Goal: Task Accomplishment & Management: Manage account settings

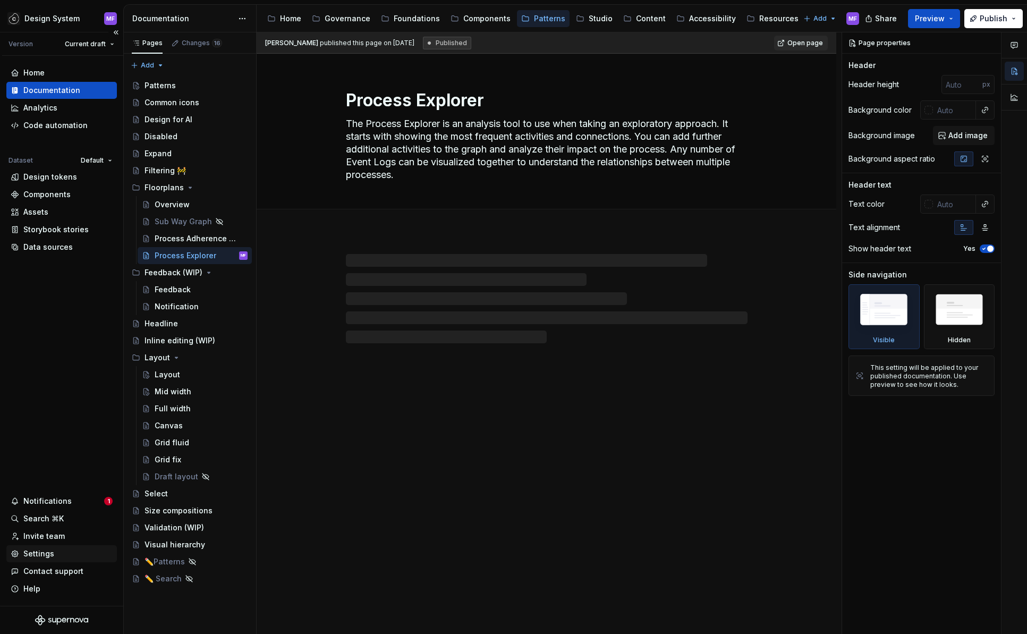
click at [67, 557] on div "Settings" at bounding box center [62, 553] width 102 height 11
type textarea "*"
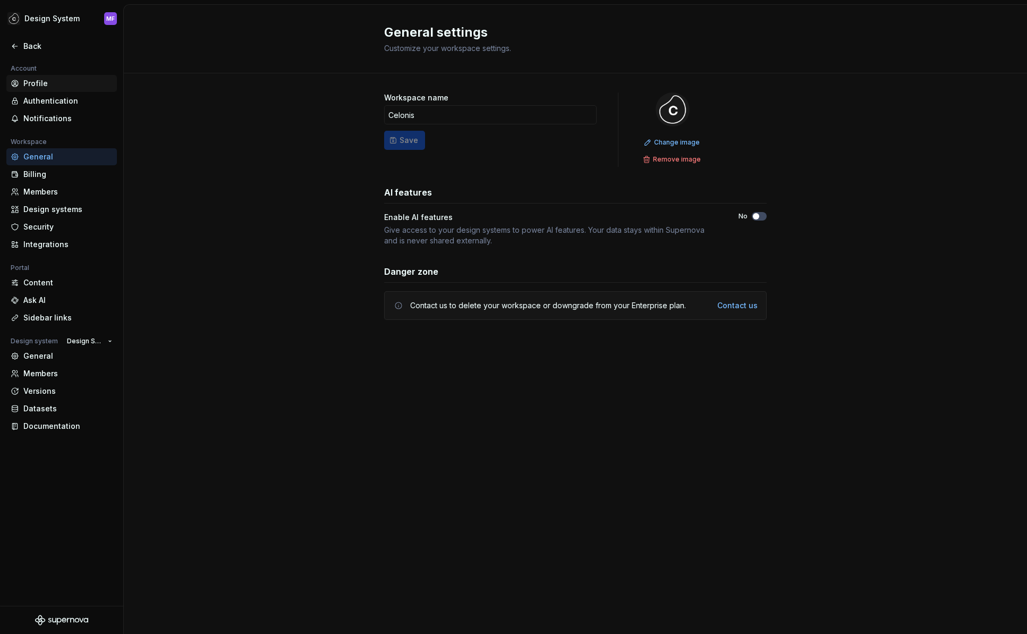
click at [49, 87] on div "Profile" at bounding box center [67, 83] width 89 height 11
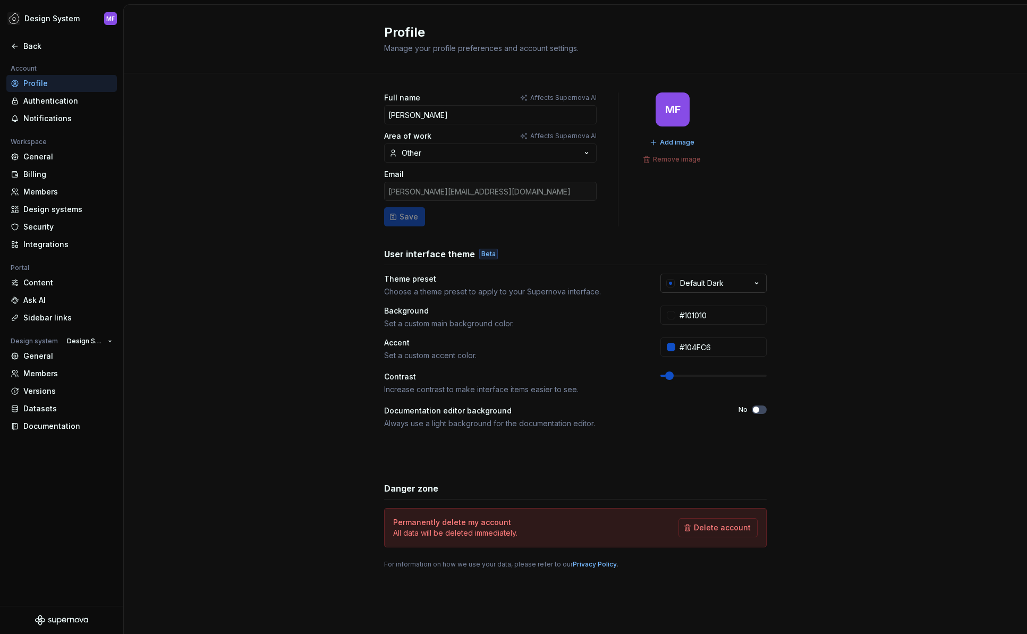
click at [685, 285] on div "Default Dark" at bounding box center [702, 283] width 44 height 11
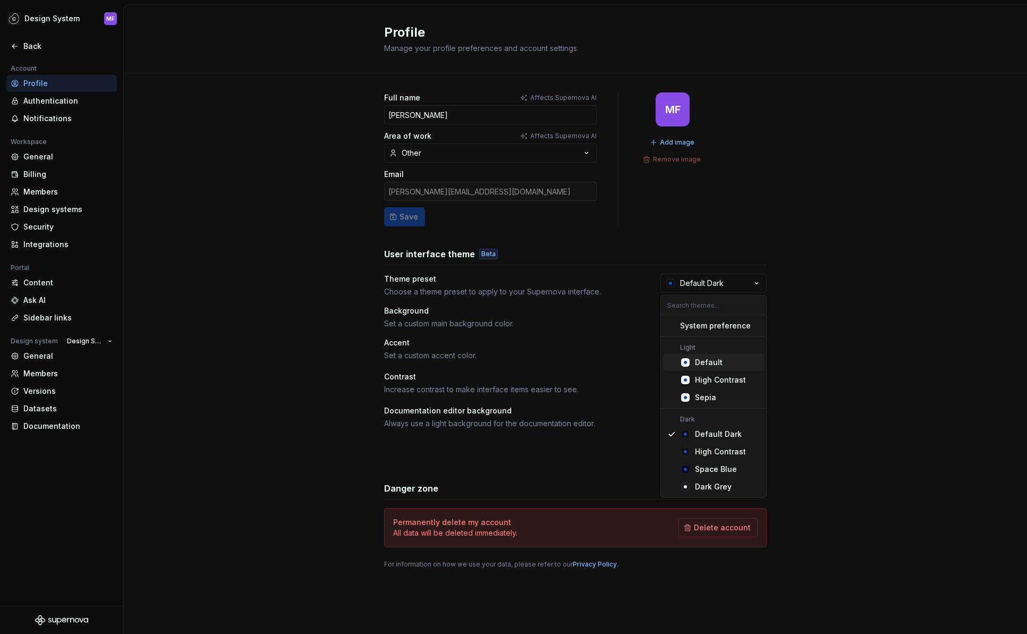
click at [707, 367] on div "Default" at bounding box center [709, 362] width 28 height 11
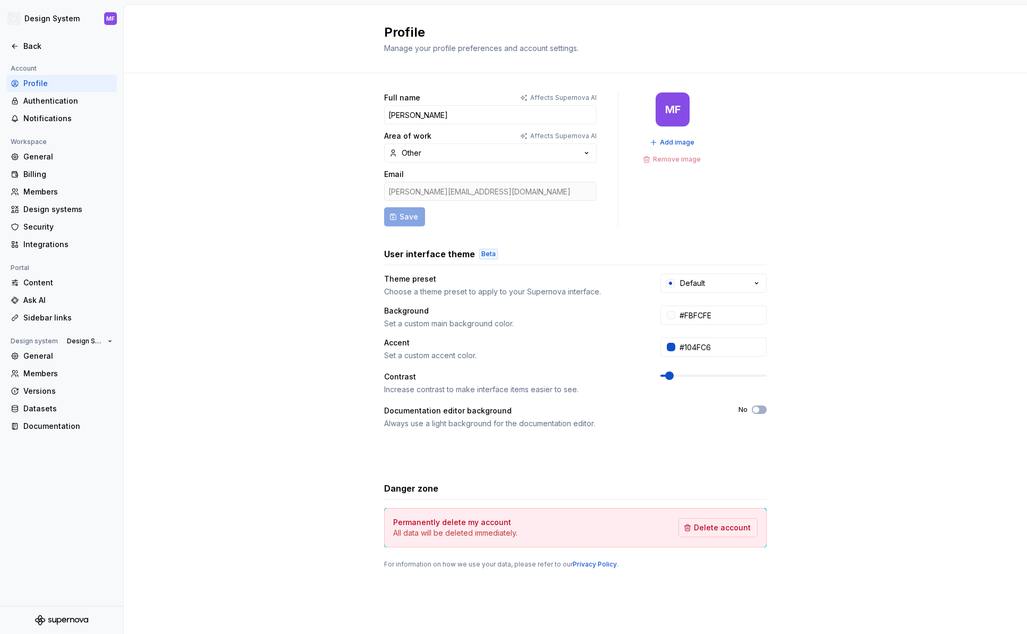
click at [372, 302] on div "Full name Affects Supernova AI [PERSON_NAME] Area of work Affects Supernova AI …" at bounding box center [575, 340] width 903 height 535
click at [702, 286] on div "Default" at bounding box center [692, 283] width 25 height 11
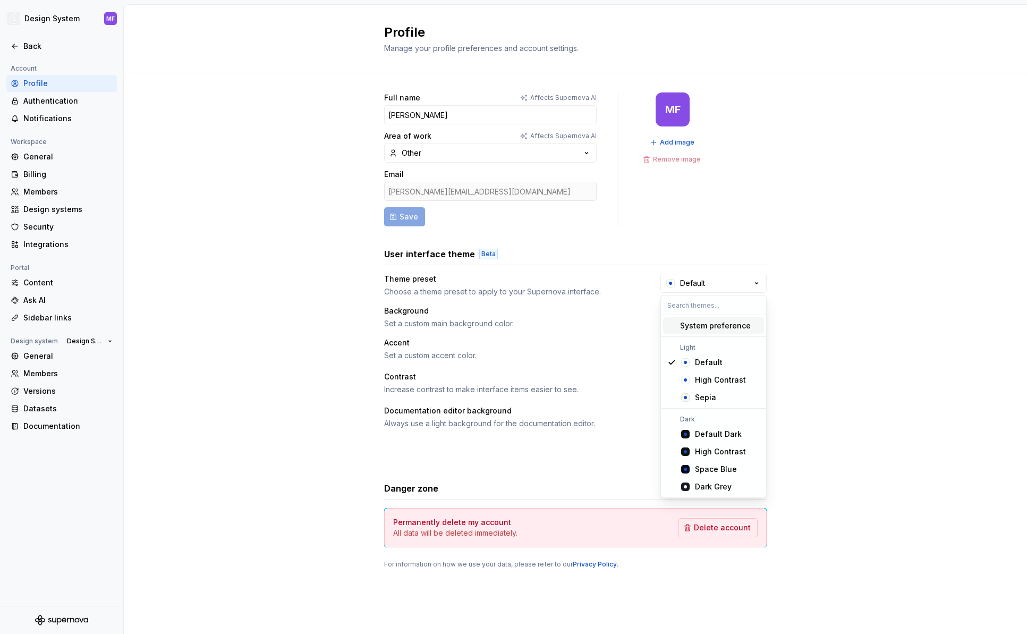
click at [737, 325] on div "System preference" at bounding box center [715, 325] width 71 height 11
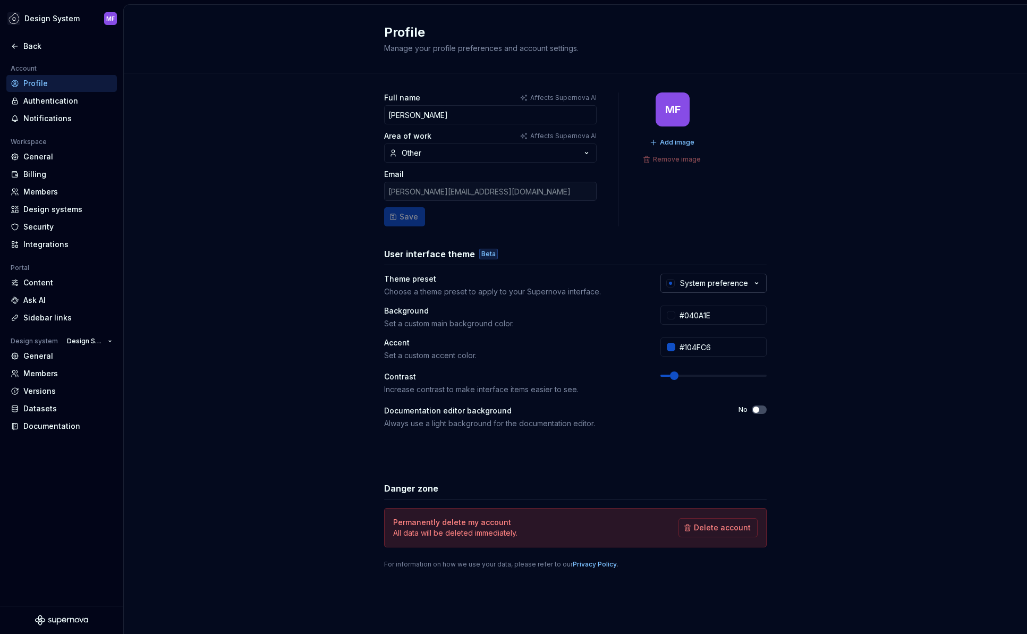
click at [721, 284] on div "System preference" at bounding box center [714, 283] width 68 height 11
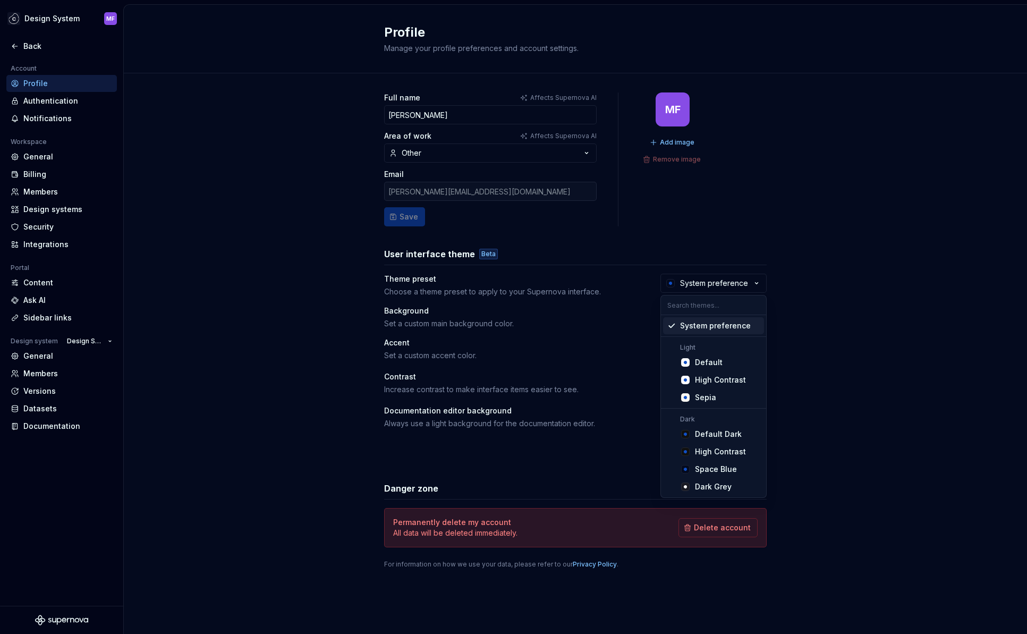
click at [627, 288] on div "Choose a theme preset to apply to your Supernova interface." at bounding box center [512, 291] width 257 height 11
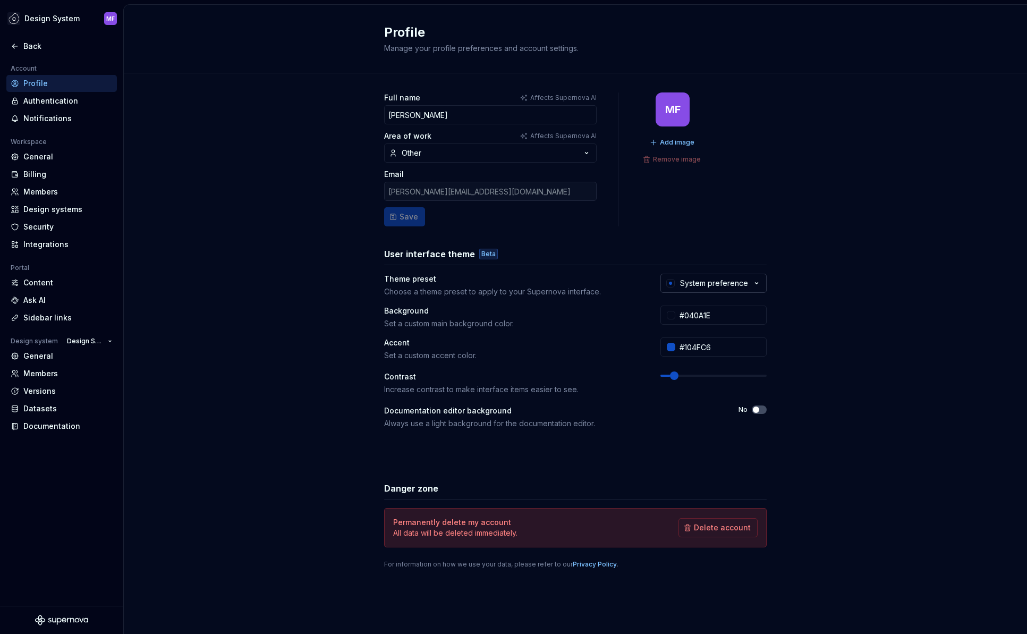
click at [703, 281] on div "System preference" at bounding box center [714, 283] width 68 height 11
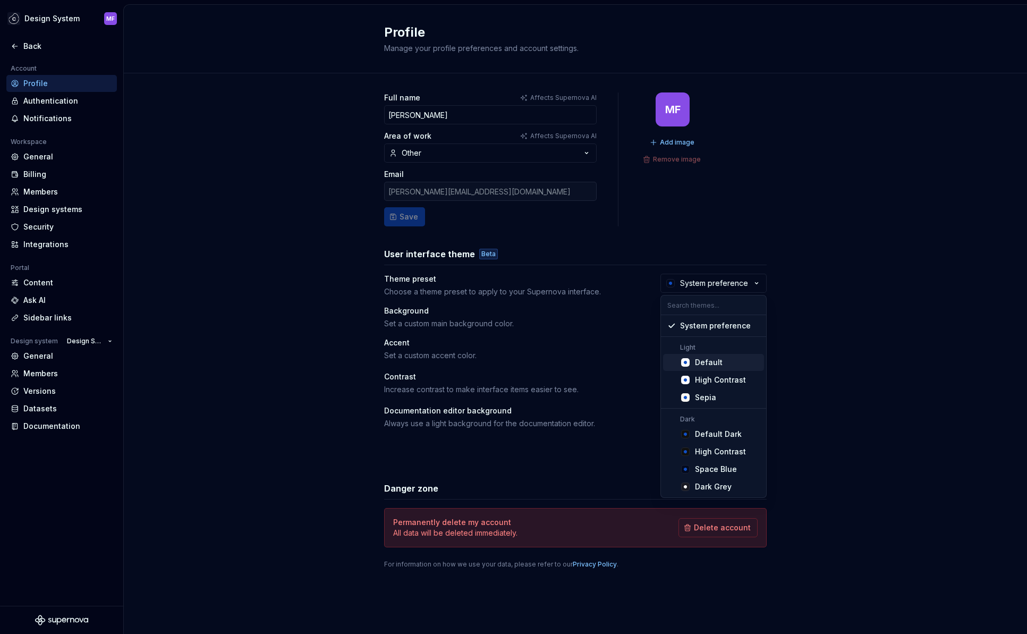
click at [710, 359] on div "Default" at bounding box center [709, 362] width 28 height 11
type input "#FBFCFE"
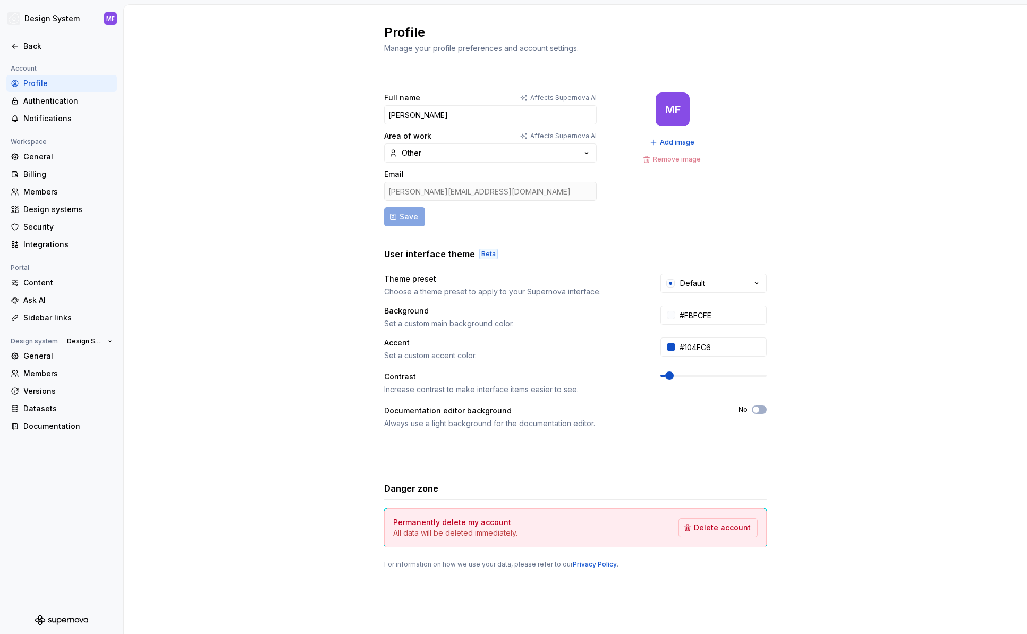
click at [605, 286] on div "Theme preset Choose a theme preset to apply to your Supernova interface." at bounding box center [512, 285] width 257 height 23
click at [688, 285] on div "Default" at bounding box center [692, 283] width 25 height 11
